Goal: Information Seeking & Learning: Learn about a topic

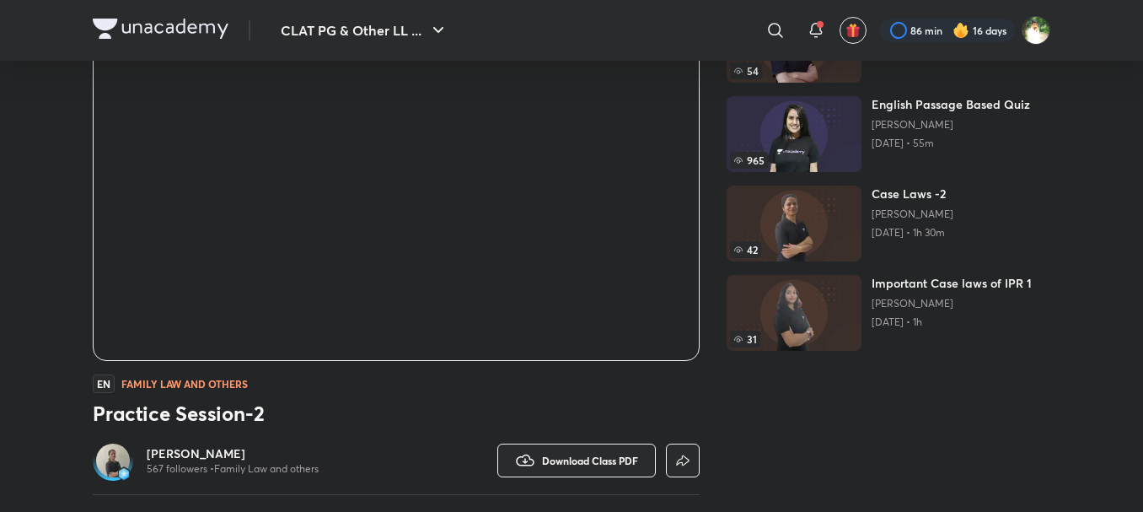
scroll to position [403, 0]
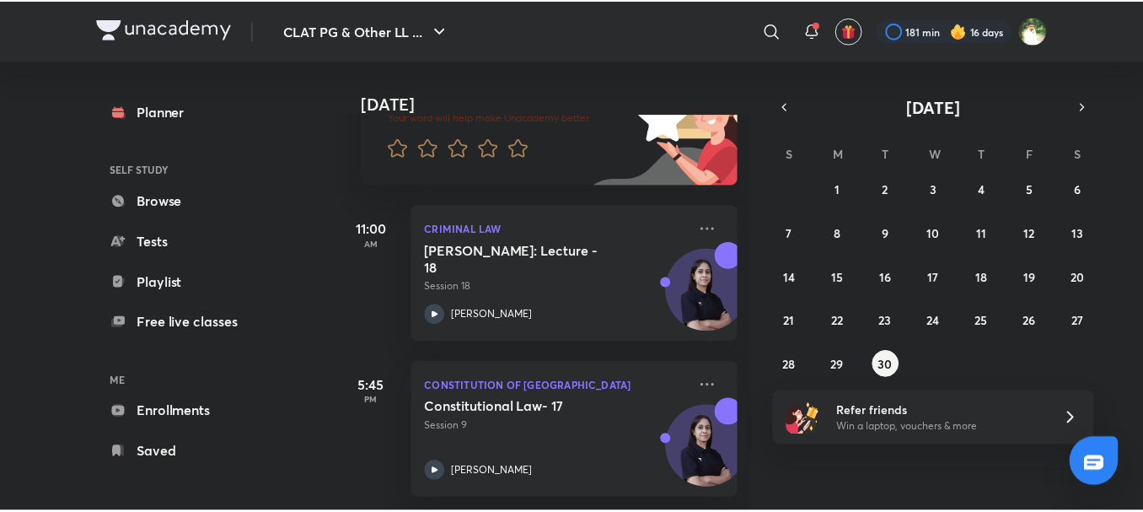
scroll to position [170, 0]
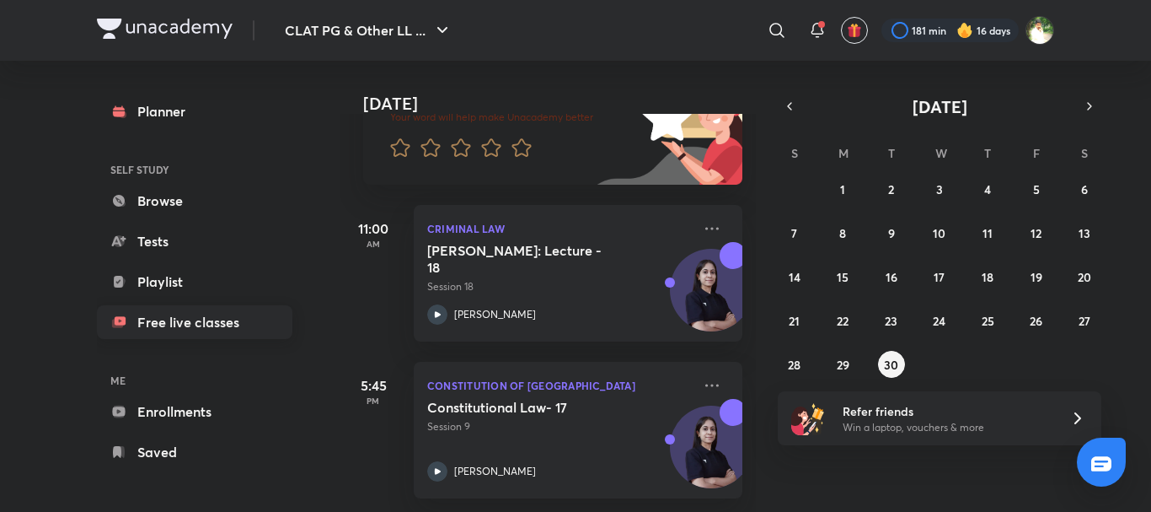
click at [216, 324] on link "Free live classes" at bounding box center [195, 322] width 196 height 34
